Goal: Navigation & Orientation: Find specific page/section

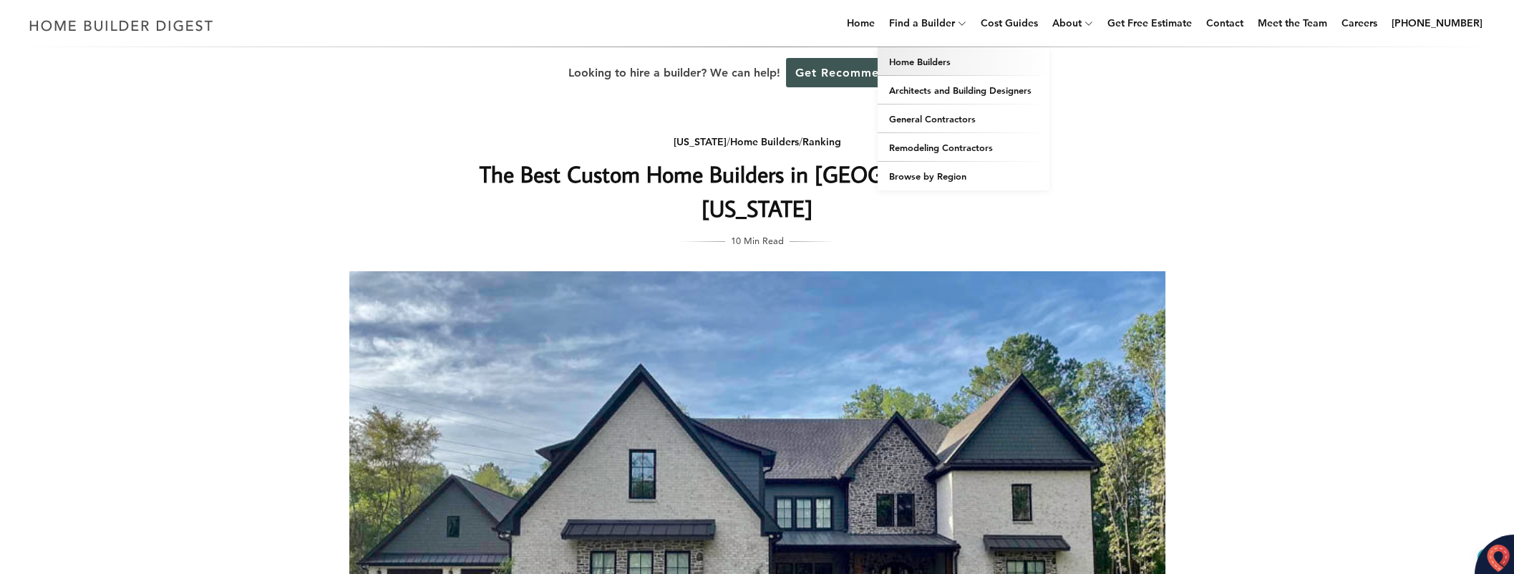
click at [937, 59] on link "Home Builders" at bounding box center [964, 61] width 172 height 29
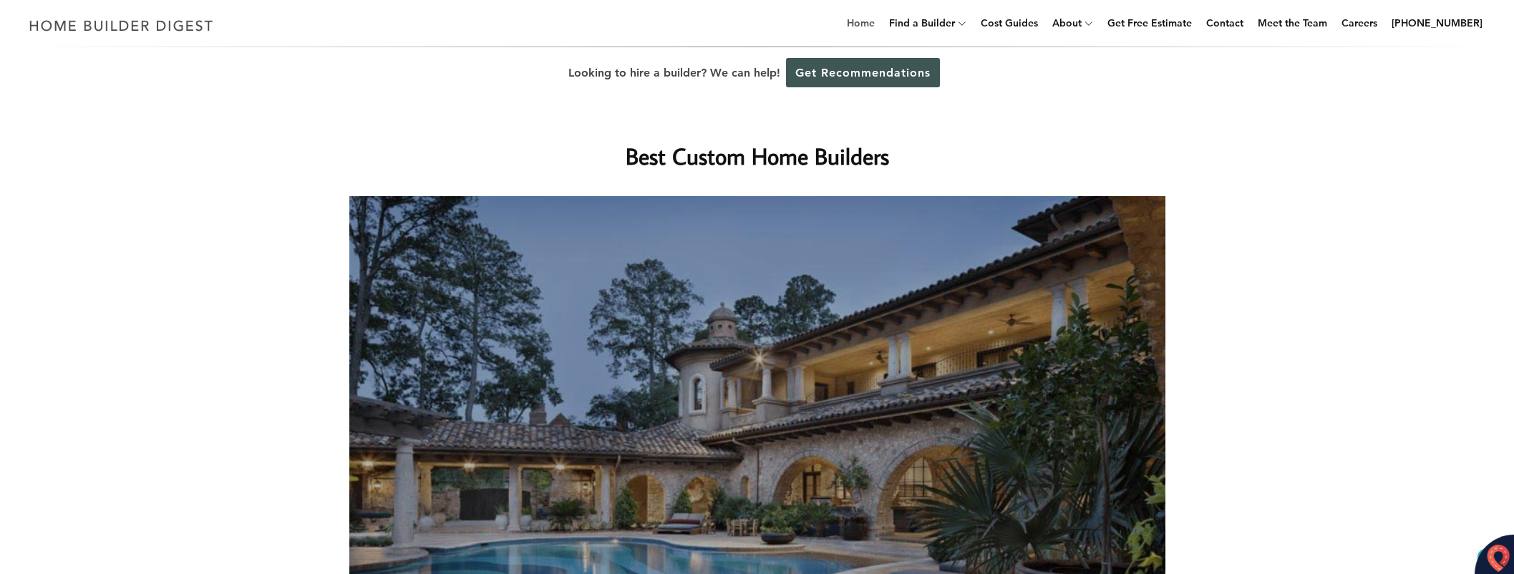
click at [881, 27] on link "Home" at bounding box center [860, 23] width 39 height 46
